Goal: Find specific page/section: Find specific page/section

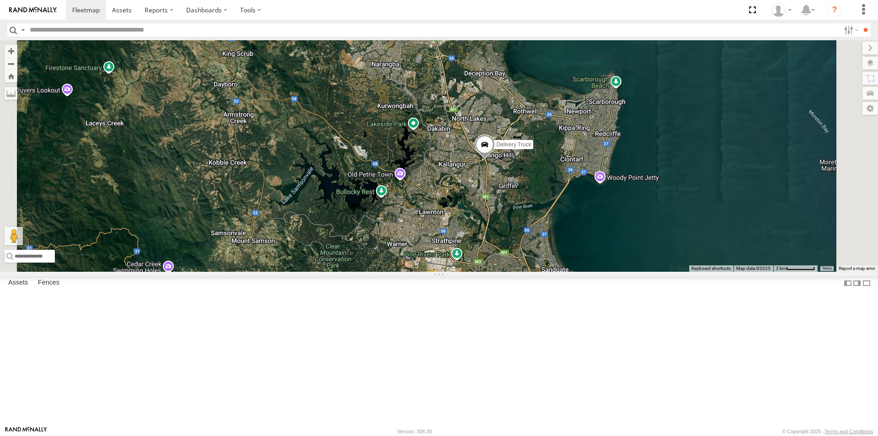
drag, startPoint x: 650, startPoint y: 78, endPoint x: 531, endPoint y: 191, distance: 163.7
click at [531, 191] on div "Delivery Truck 2" at bounding box center [439, 155] width 878 height 231
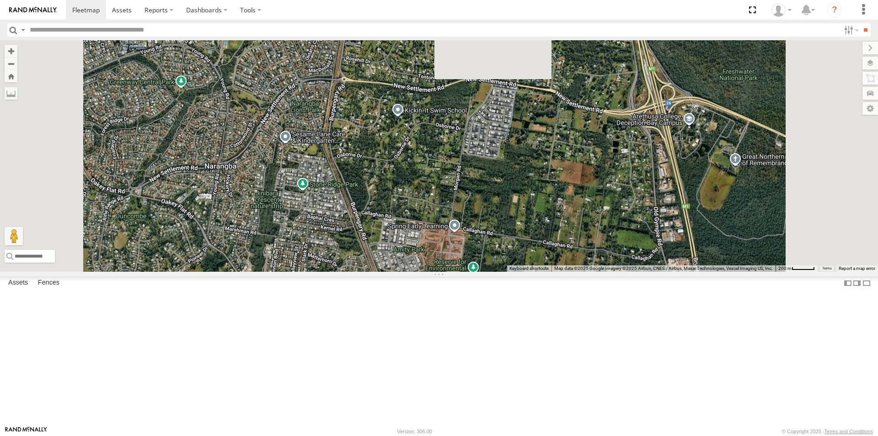
drag, startPoint x: 501, startPoint y: 130, endPoint x: 513, endPoint y: 270, distance: 140.0
click at [513, 270] on div "Delivery Truck" at bounding box center [439, 155] width 878 height 231
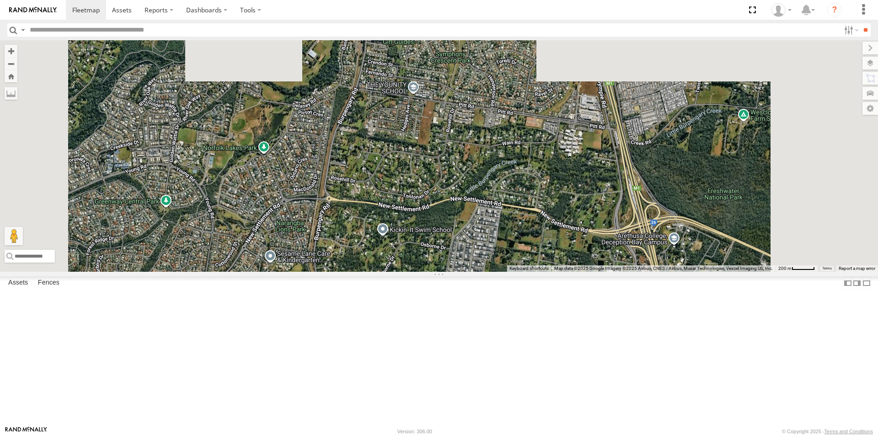
drag, startPoint x: 504, startPoint y: 123, endPoint x: 488, endPoint y: 258, distance: 136.0
click at [488, 258] on div "Delivery Truck" at bounding box center [439, 155] width 878 height 231
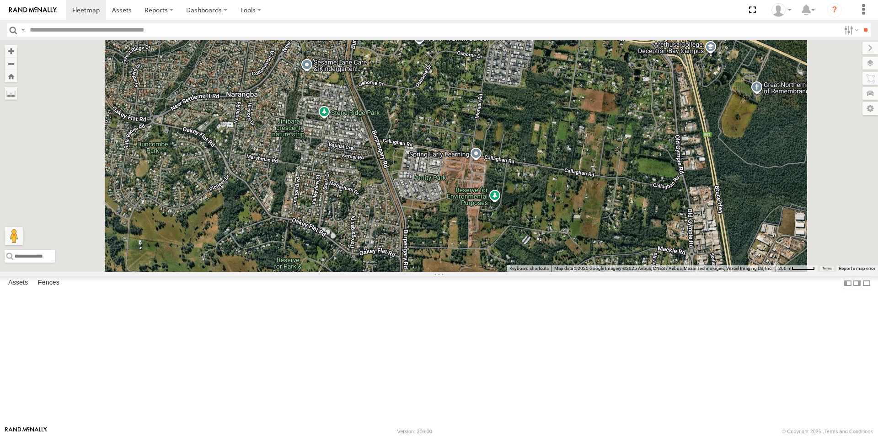
drag, startPoint x: 475, startPoint y: 353, endPoint x: 513, endPoint y: 141, distance: 215.2
click at [513, 141] on div "Delivery Truck" at bounding box center [439, 155] width 878 height 231
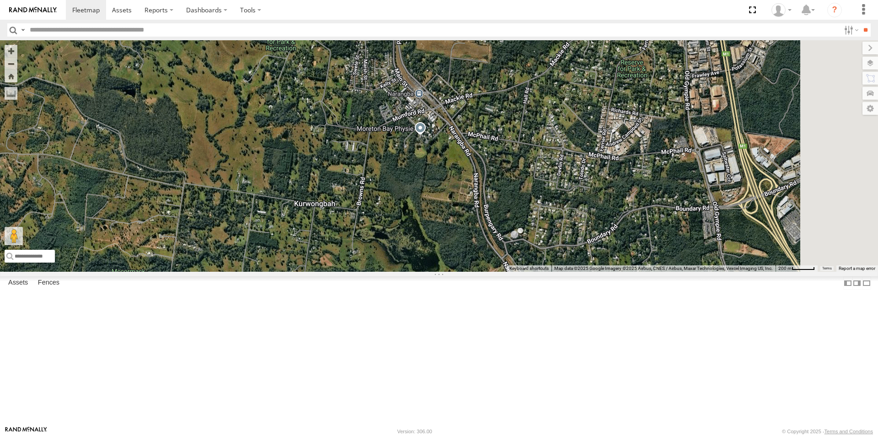
drag, startPoint x: 552, startPoint y: 341, endPoint x: 545, endPoint y: 115, distance: 226.5
click at [545, 115] on div "Delivery Truck" at bounding box center [439, 155] width 878 height 231
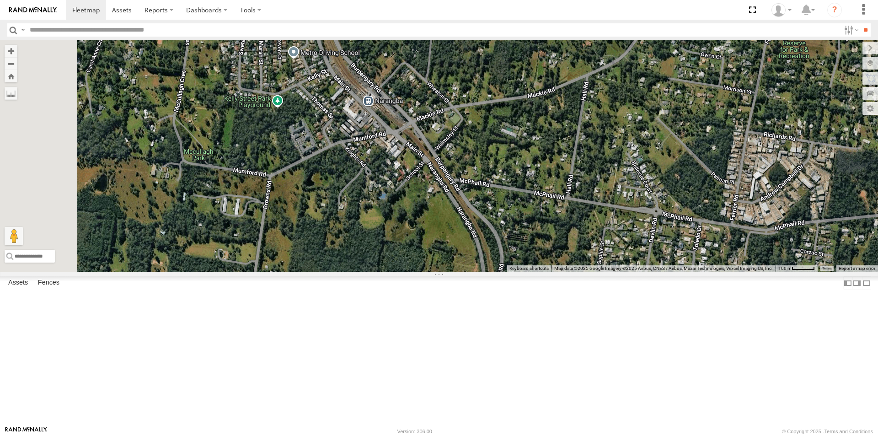
drag, startPoint x: 359, startPoint y: 215, endPoint x: 497, endPoint y: 242, distance: 141.2
click at [497, 242] on div "Delivery Truck" at bounding box center [439, 155] width 878 height 231
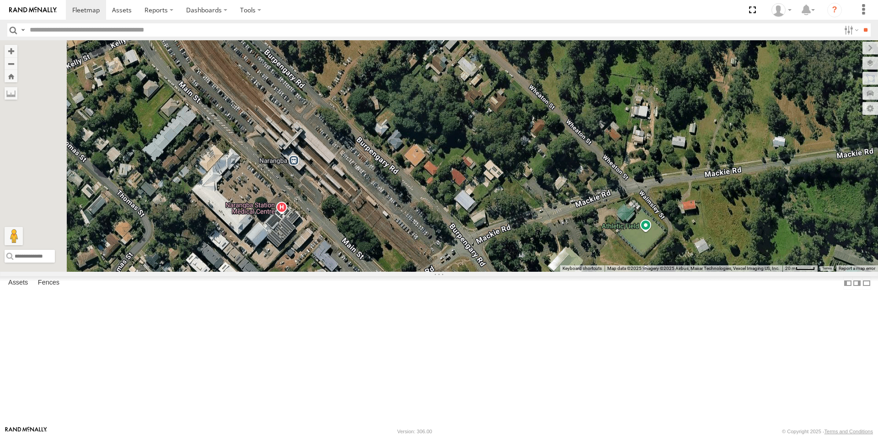
drag, startPoint x: 565, startPoint y: 156, endPoint x: 636, endPoint y: 359, distance: 215.7
click at [636, 272] on div "Delivery Truck" at bounding box center [439, 155] width 878 height 231
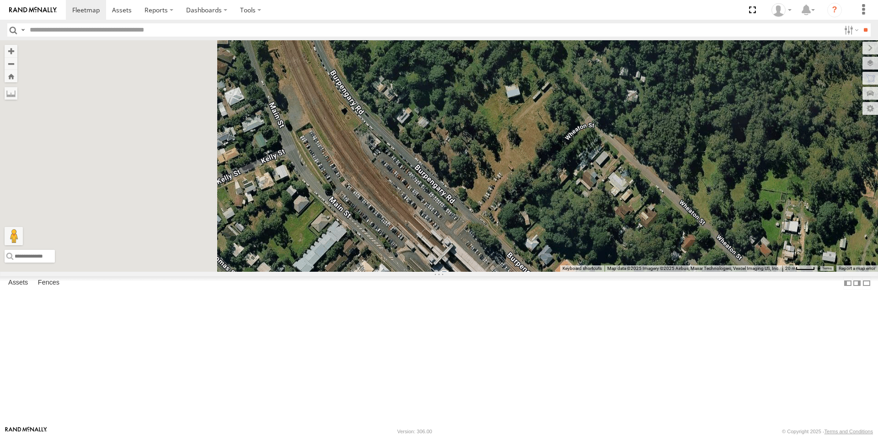
drag, startPoint x: 414, startPoint y: 148, endPoint x: 588, endPoint y: 297, distance: 229.3
click at [588, 272] on div "Delivery Truck" at bounding box center [439, 155] width 878 height 231
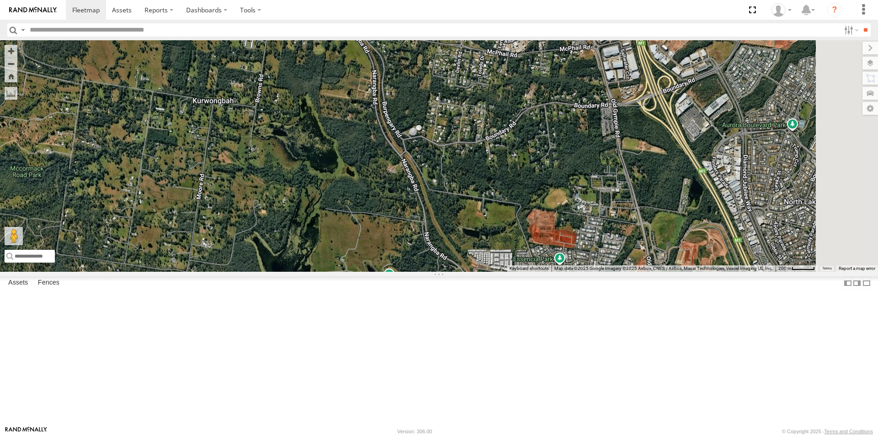
drag, startPoint x: 601, startPoint y: 388, endPoint x: 463, endPoint y: 138, distance: 286.0
click at [463, 138] on div "Delivery Truck" at bounding box center [439, 155] width 878 height 231
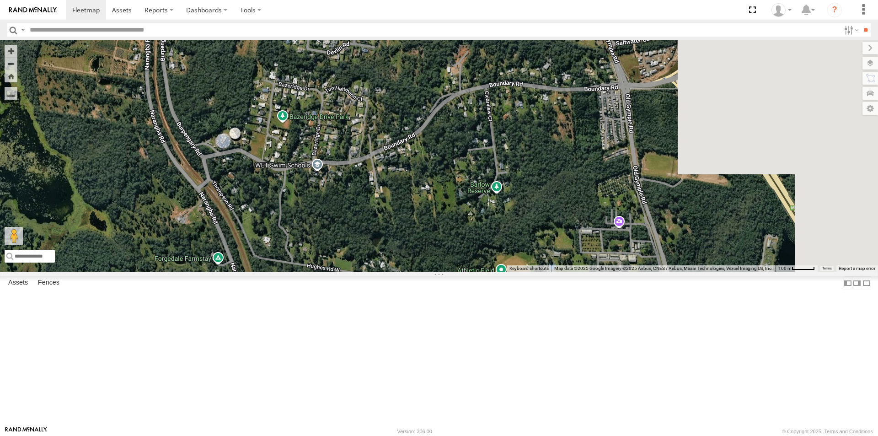
drag, startPoint x: 817, startPoint y: 243, endPoint x: 582, endPoint y: 226, distance: 235.7
click at [582, 226] on div "Delivery Truck" at bounding box center [439, 155] width 878 height 231
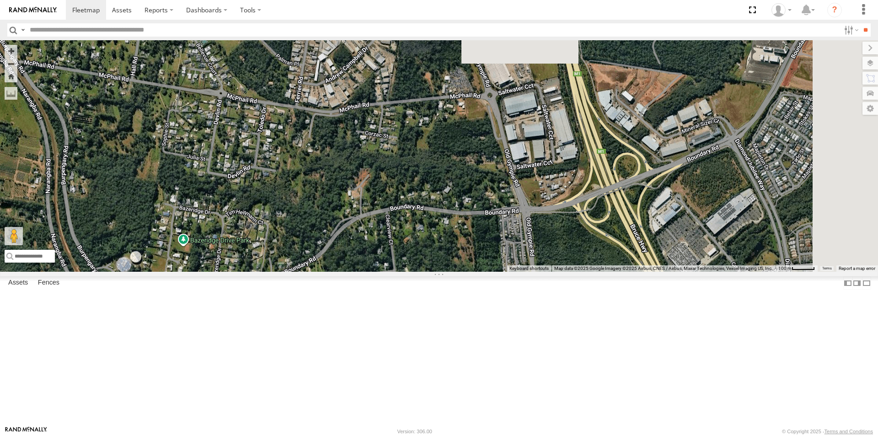
drag, startPoint x: 801, startPoint y: 215, endPoint x: 693, endPoint y: 358, distance: 178.8
click at [694, 272] on div "Delivery Truck" at bounding box center [439, 155] width 878 height 231
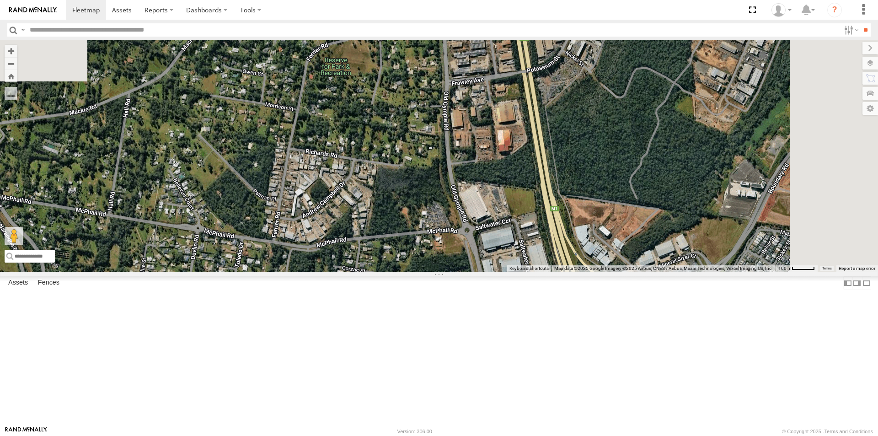
drag, startPoint x: 625, startPoint y: 162, endPoint x: 613, endPoint y: 303, distance: 141.0
click at [613, 272] on div "Delivery Truck" at bounding box center [439, 155] width 878 height 231
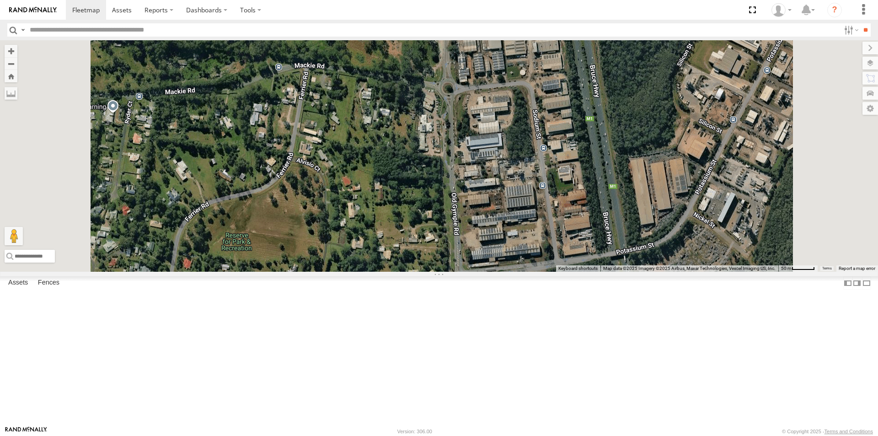
drag, startPoint x: 667, startPoint y: 123, endPoint x: 661, endPoint y: 310, distance: 186.3
click at [661, 272] on div "Delivery Truck" at bounding box center [439, 155] width 878 height 231
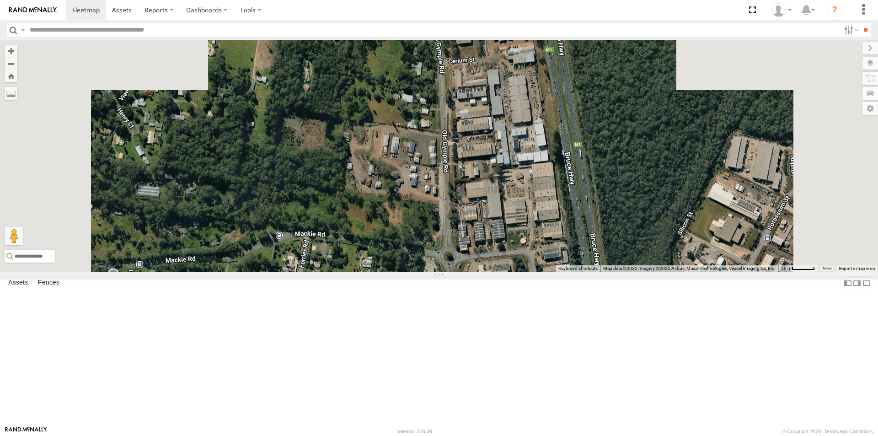
drag, startPoint x: 645, startPoint y: 185, endPoint x: 647, endPoint y: 364, distance: 178.8
click at [646, 272] on div "Delivery Truck" at bounding box center [439, 155] width 878 height 231
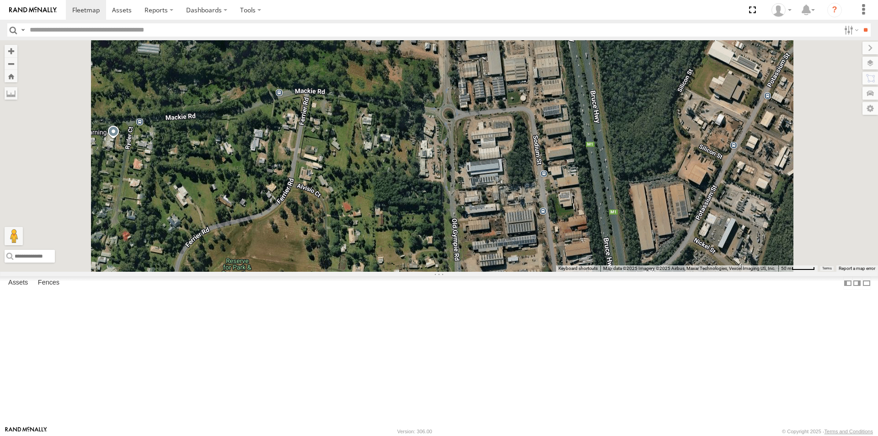
drag, startPoint x: 627, startPoint y: 279, endPoint x: 627, endPoint y: 123, distance: 155.5
click at [627, 123] on div "Delivery Truck" at bounding box center [439, 155] width 878 height 231
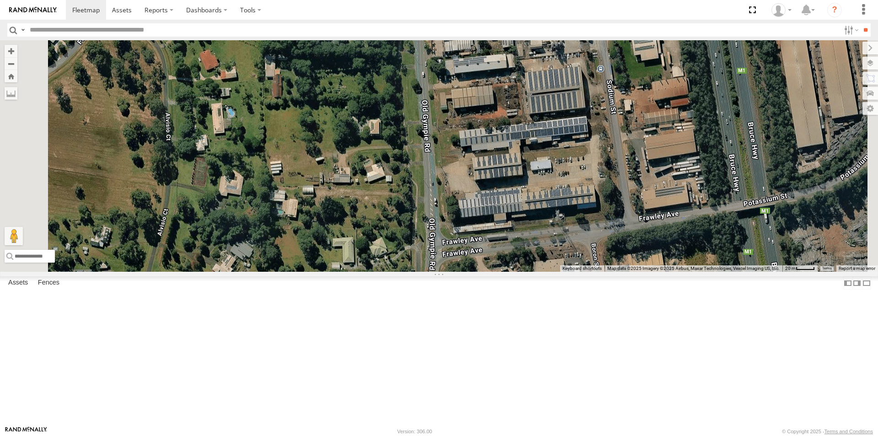
drag, startPoint x: 630, startPoint y: 310, endPoint x: 661, endPoint y: 31, distance: 281.2
click at [661, 31] on body at bounding box center [439, 218] width 878 height 436
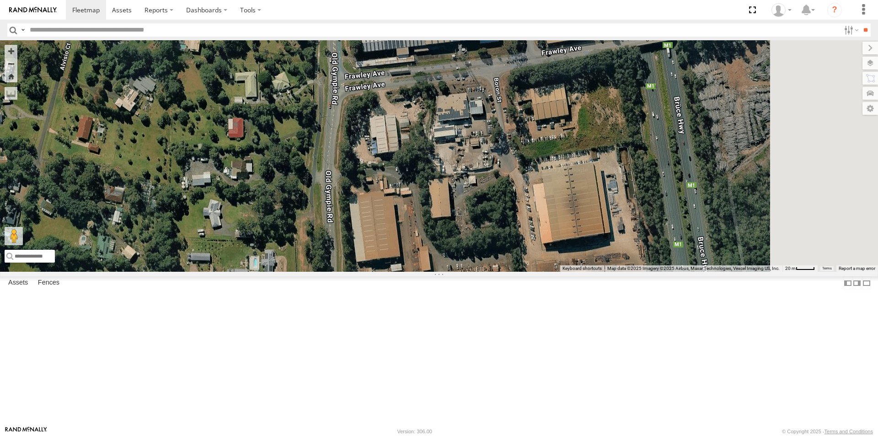
drag, startPoint x: 703, startPoint y: 325, endPoint x: 592, endPoint y: 215, distance: 156.5
click at [592, 215] on div "Delivery Truck" at bounding box center [439, 155] width 878 height 231
click at [624, 244] on div at bounding box center [439, 155] width 878 height 231
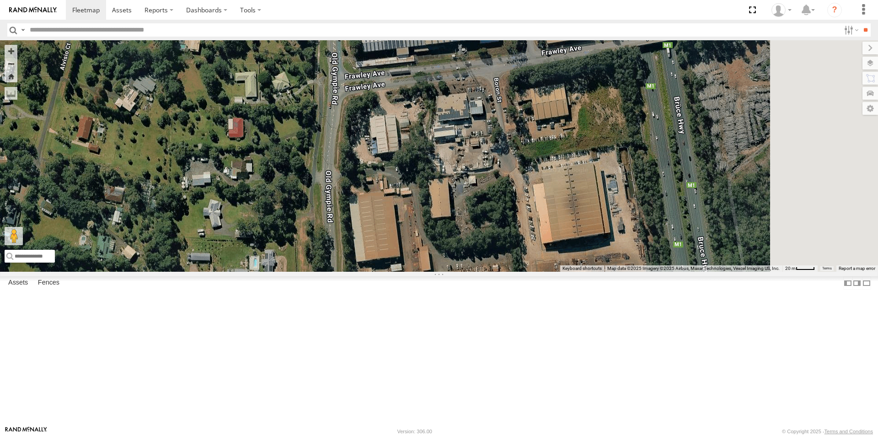
click at [624, 244] on div at bounding box center [439, 155] width 878 height 231
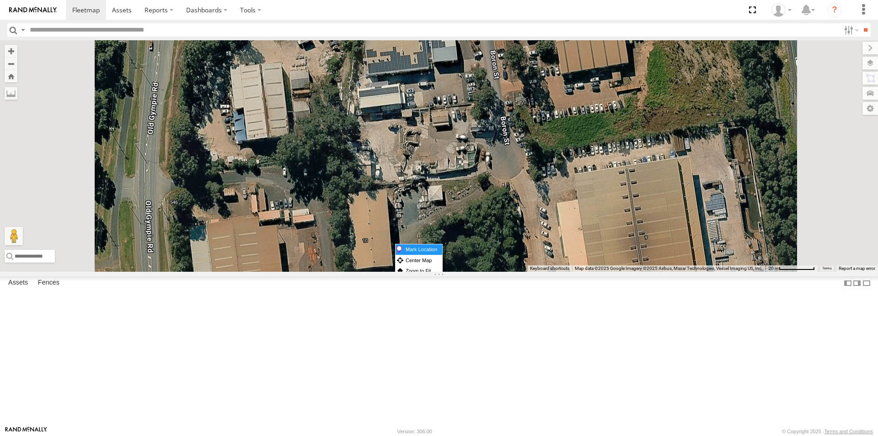
drag, startPoint x: 624, startPoint y: 244, endPoint x: 638, endPoint y: 248, distance: 15.2
click at [442, 248] on label "Mark Location" at bounding box center [419, 249] width 47 height 11
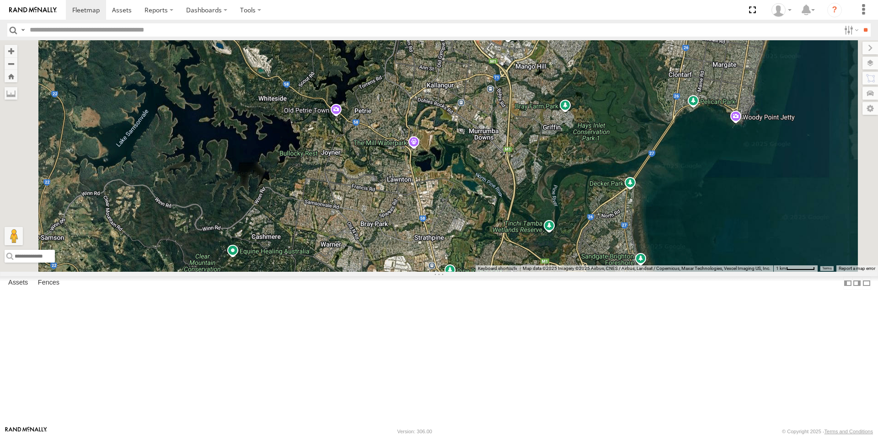
drag, startPoint x: 611, startPoint y: 389, endPoint x: 601, endPoint y: 176, distance: 212.9
click at [601, 176] on div "Delivery Truck" at bounding box center [439, 155] width 878 height 231
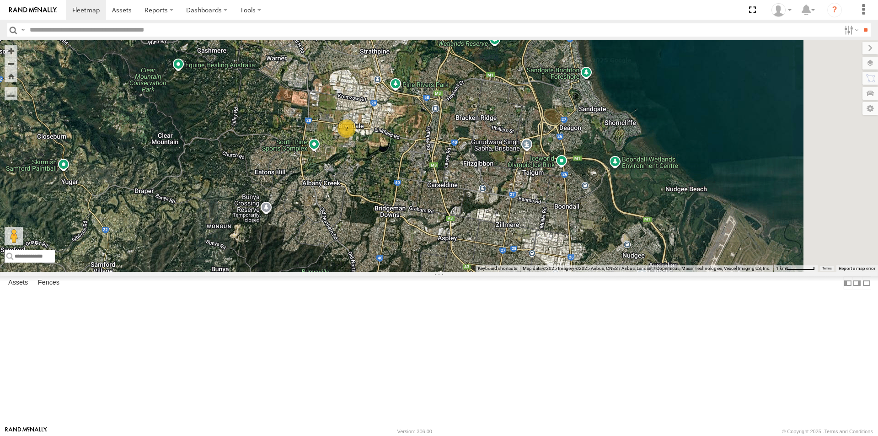
drag, startPoint x: 596, startPoint y: 316, endPoint x: 543, endPoint y: 126, distance: 197.2
click at [543, 126] on div "Delivery Truck 2" at bounding box center [439, 155] width 878 height 231
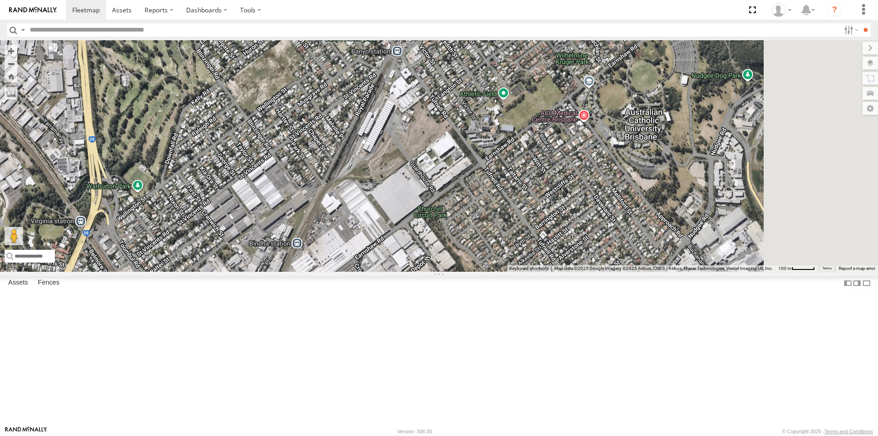
drag, startPoint x: 731, startPoint y: 376, endPoint x: 613, endPoint y: 210, distance: 203.6
click at [613, 210] on div "Delivery Truck" at bounding box center [439, 155] width 878 height 231
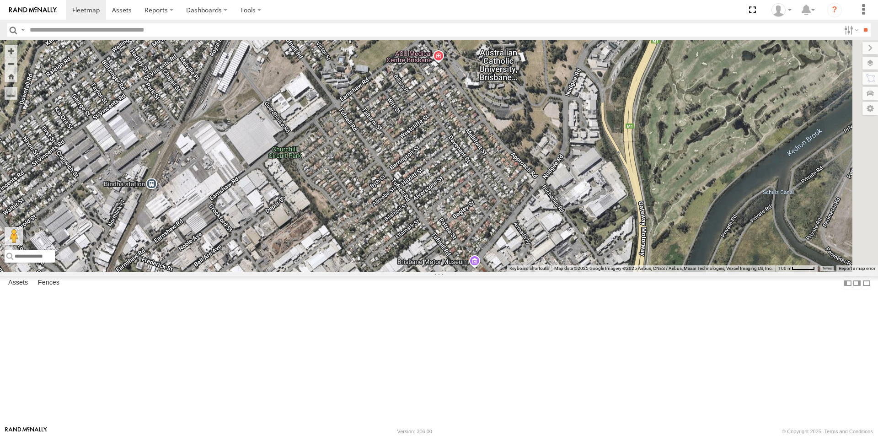
drag, startPoint x: 801, startPoint y: 321, endPoint x: 635, endPoint y: 255, distance: 178.4
click at [635, 255] on div "Delivery Truck" at bounding box center [439, 155] width 878 height 231
click at [206, 263] on input "text" at bounding box center [105, 256] width 201 height 13
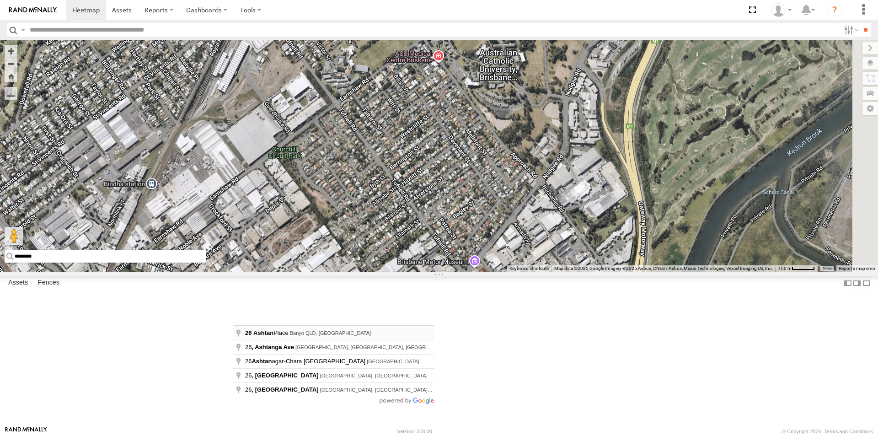
type input "**********"
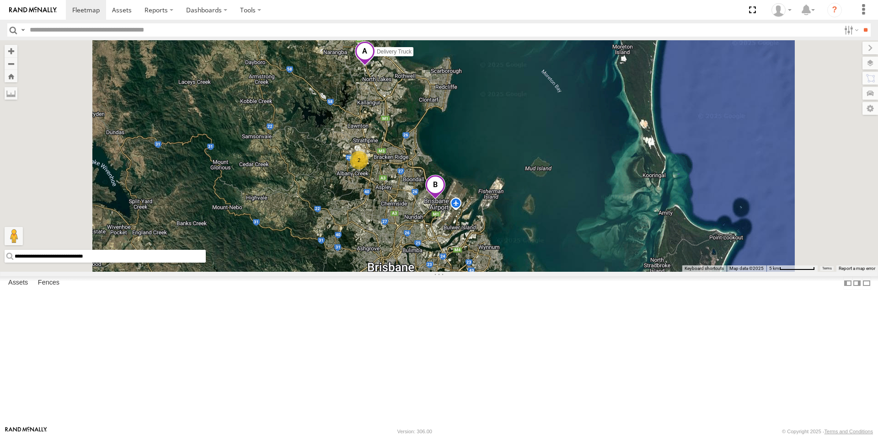
click at [83, 29] on input "text" at bounding box center [433, 29] width 814 height 13
